Goal: Find specific page/section: Find specific page/section

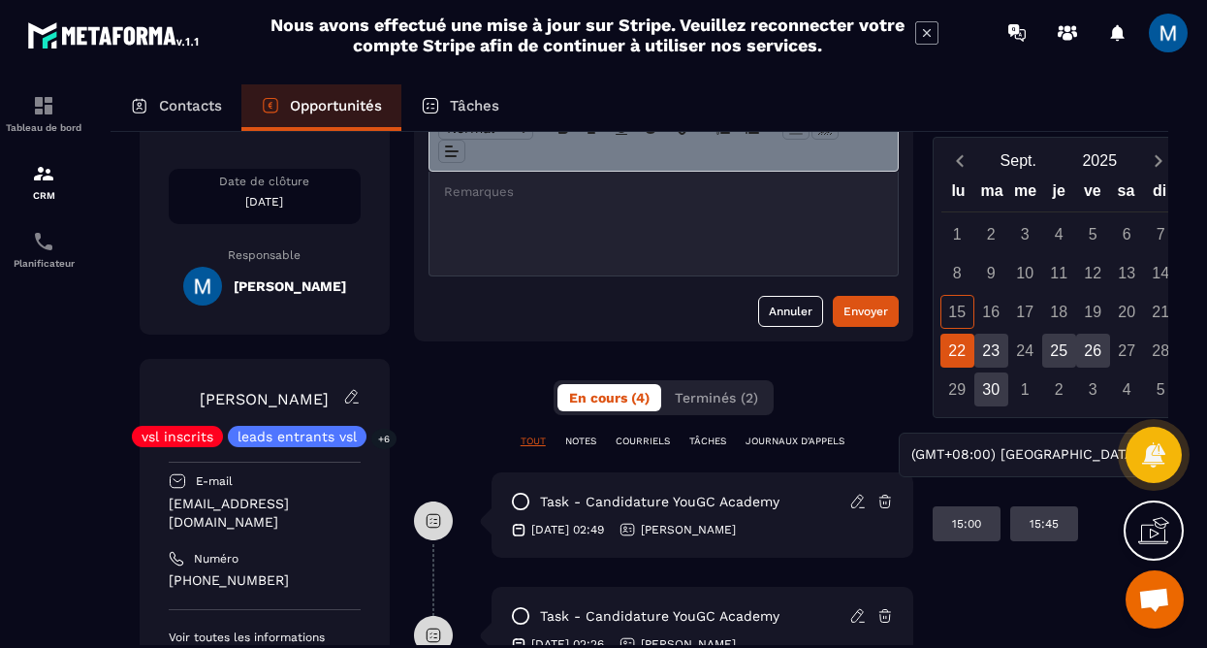
scroll to position [167, 0]
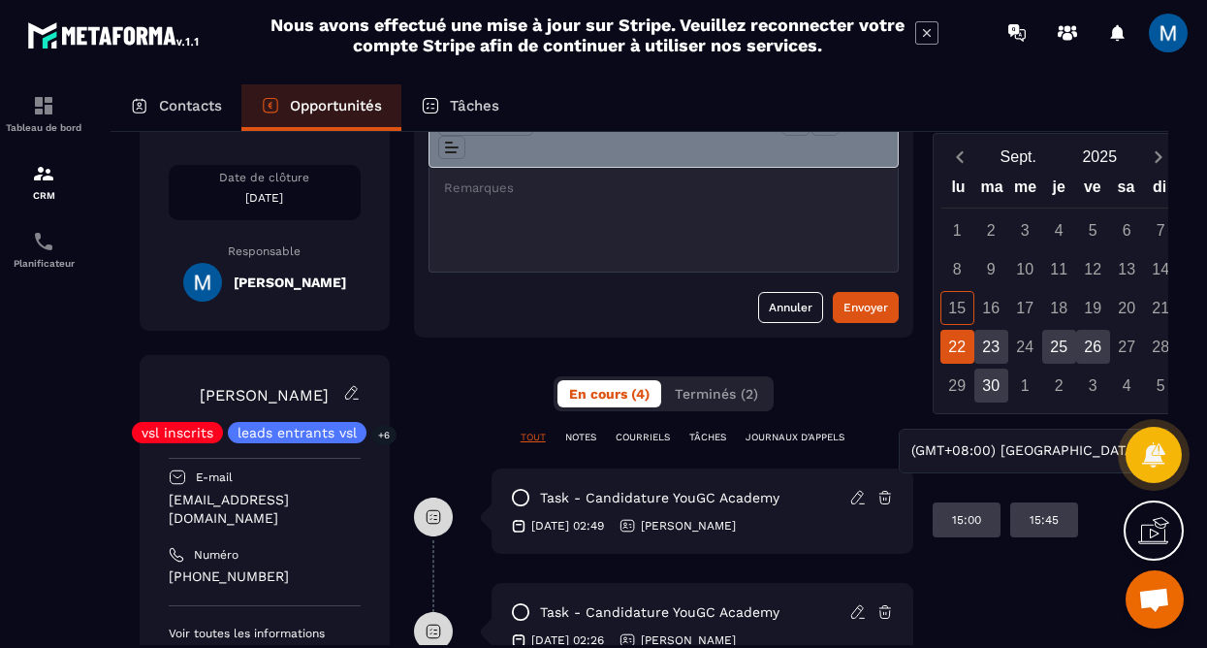
click at [1173, 39] on span at bounding box center [1168, 33] width 39 height 39
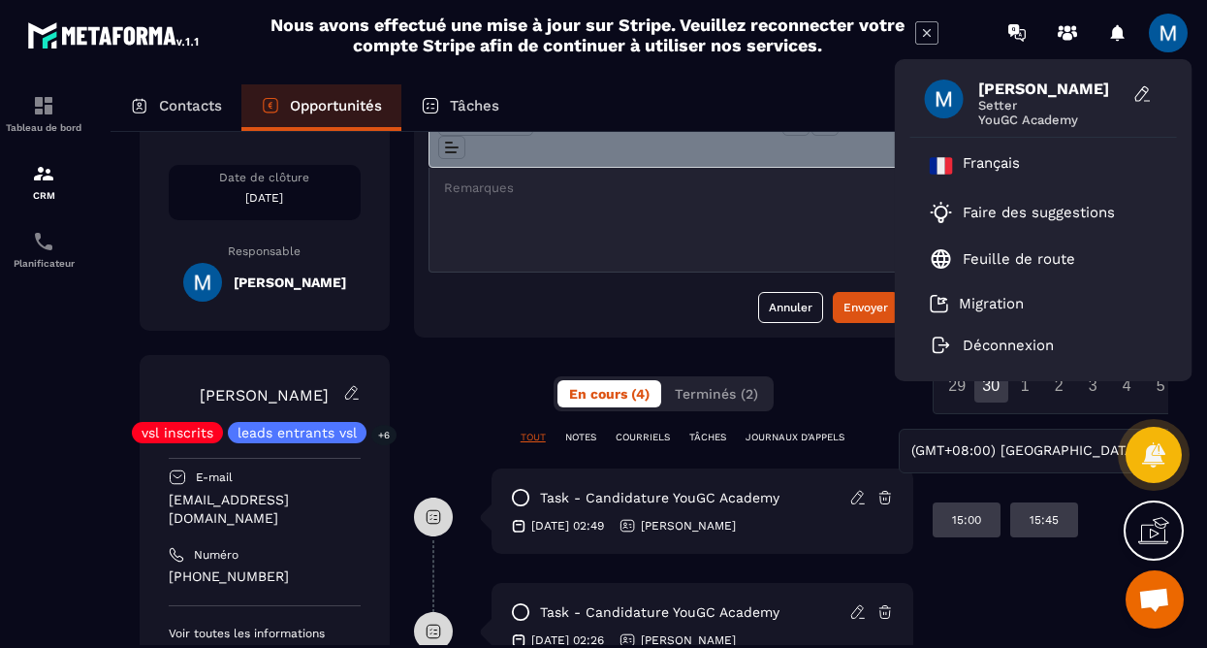
click at [1173, 34] on span at bounding box center [1168, 33] width 39 height 39
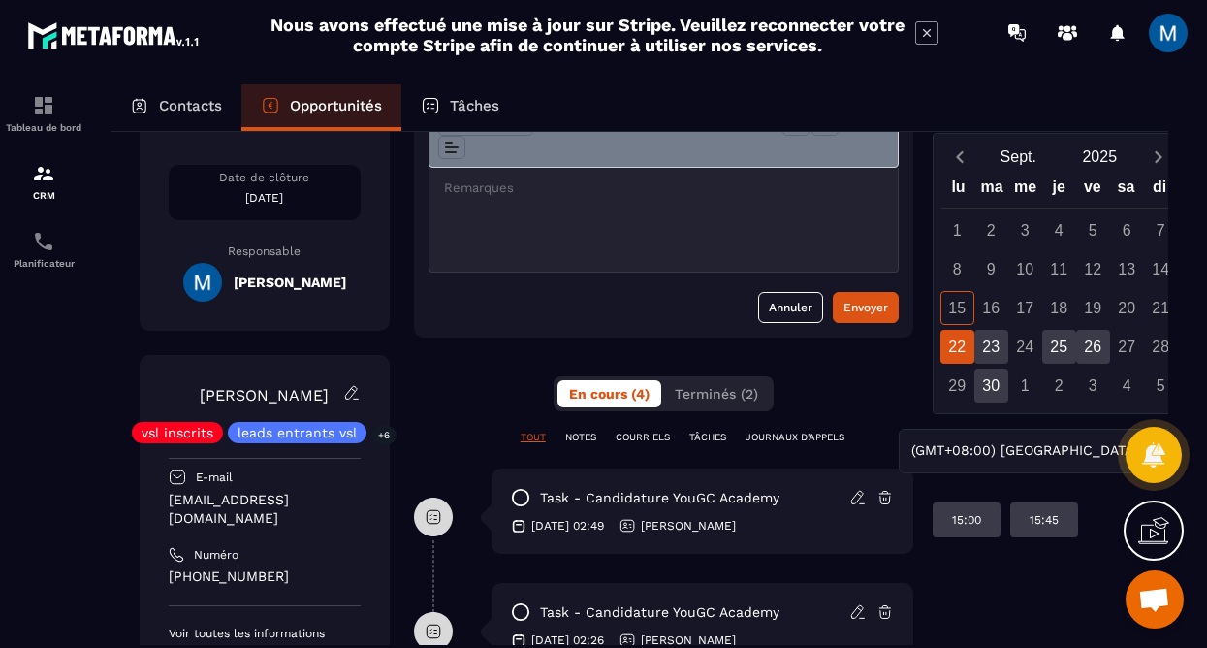
click at [1173, 34] on span at bounding box center [1168, 33] width 39 height 39
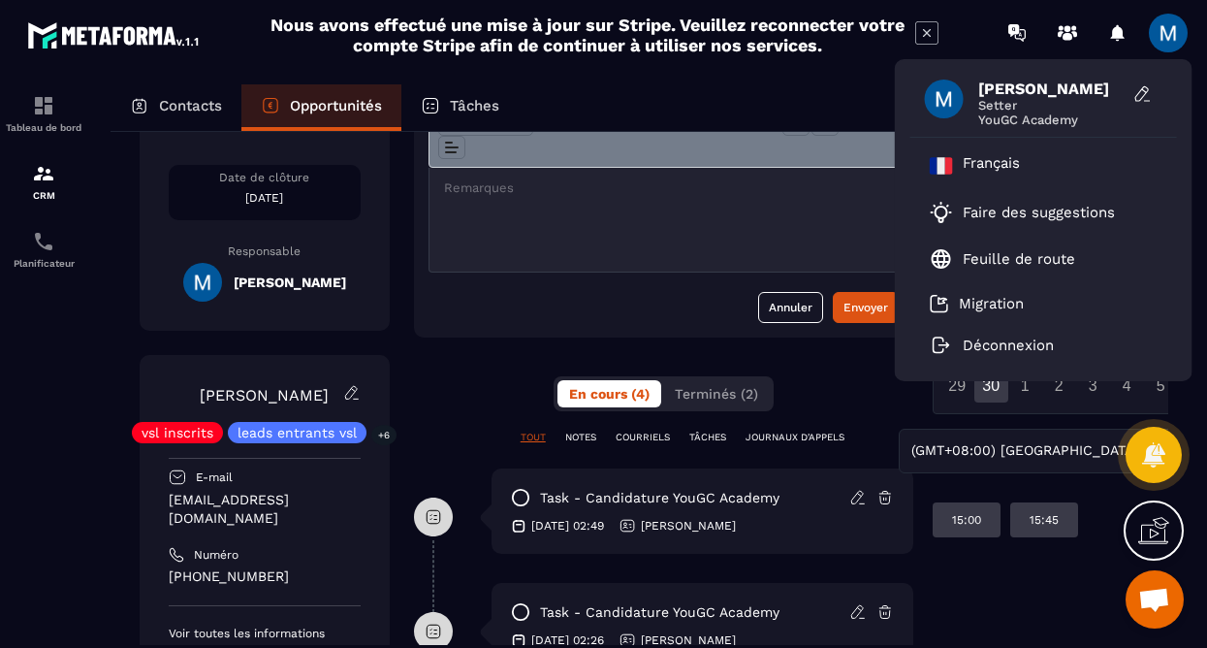
click at [1166, 42] on span at bounding box center [1168, 33] width 39 height 39
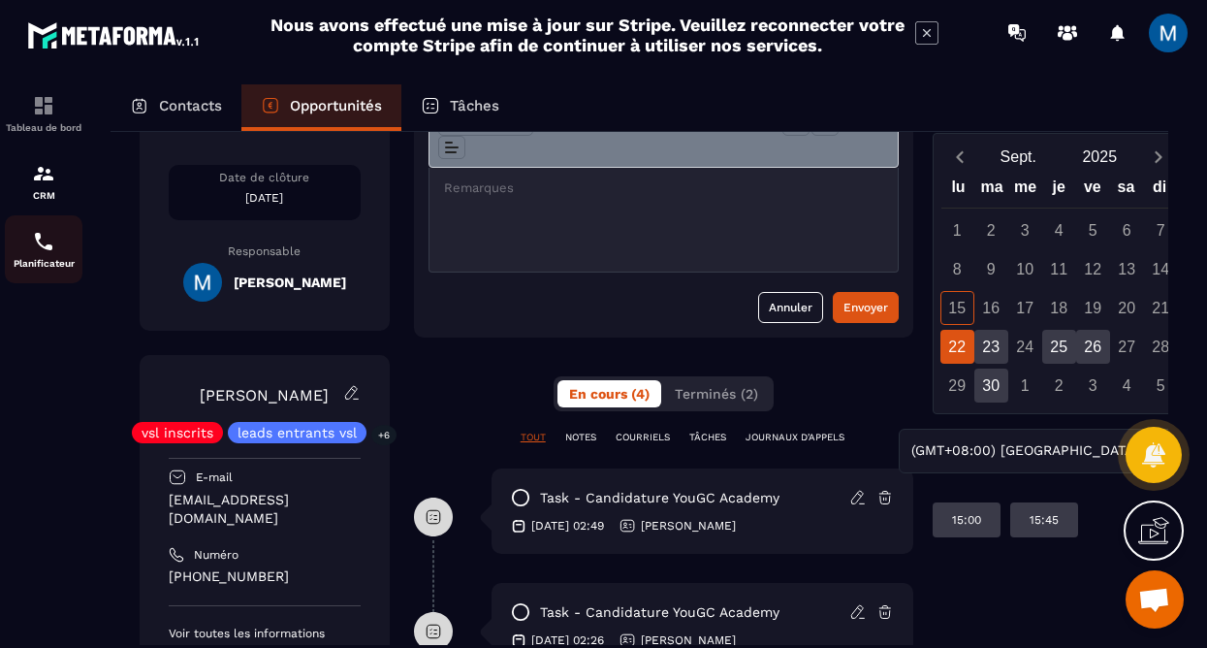
click at [63, 261] on p "Planificateur" at bounding box center [44, 263] width 78 height 11
